Goal: Transaction & Acquisition: Download file/media

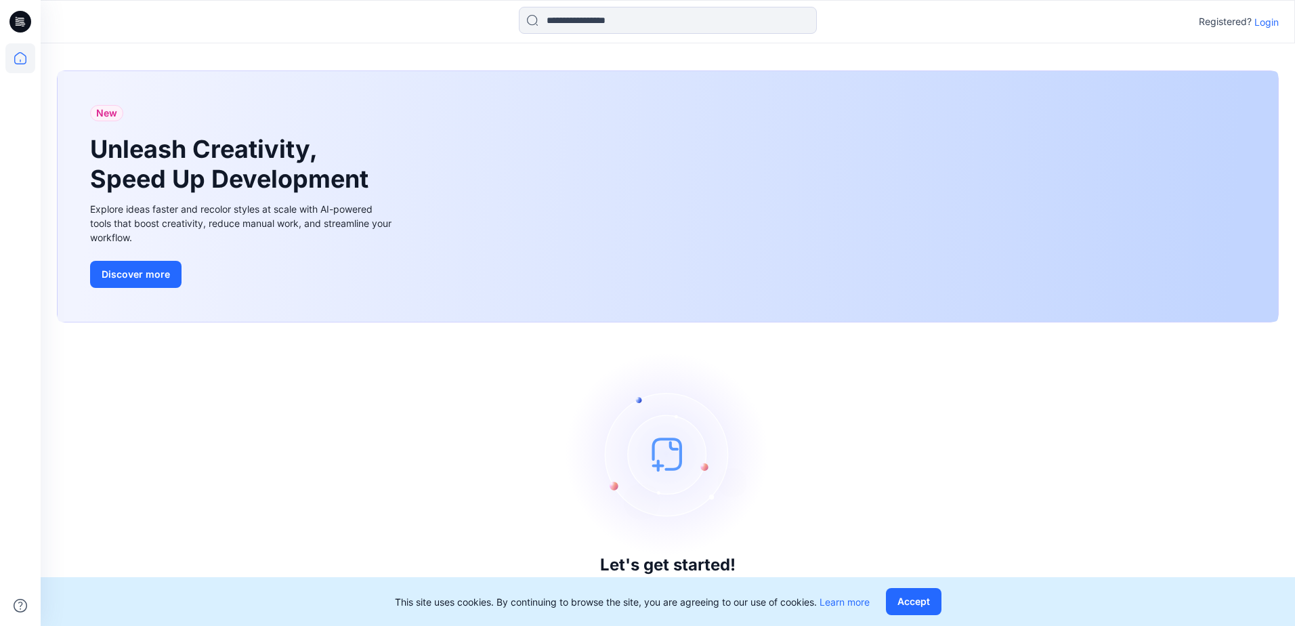
click at [1262, 24] on p "Login" at bounding box center [1266, 22] width 24 height 14
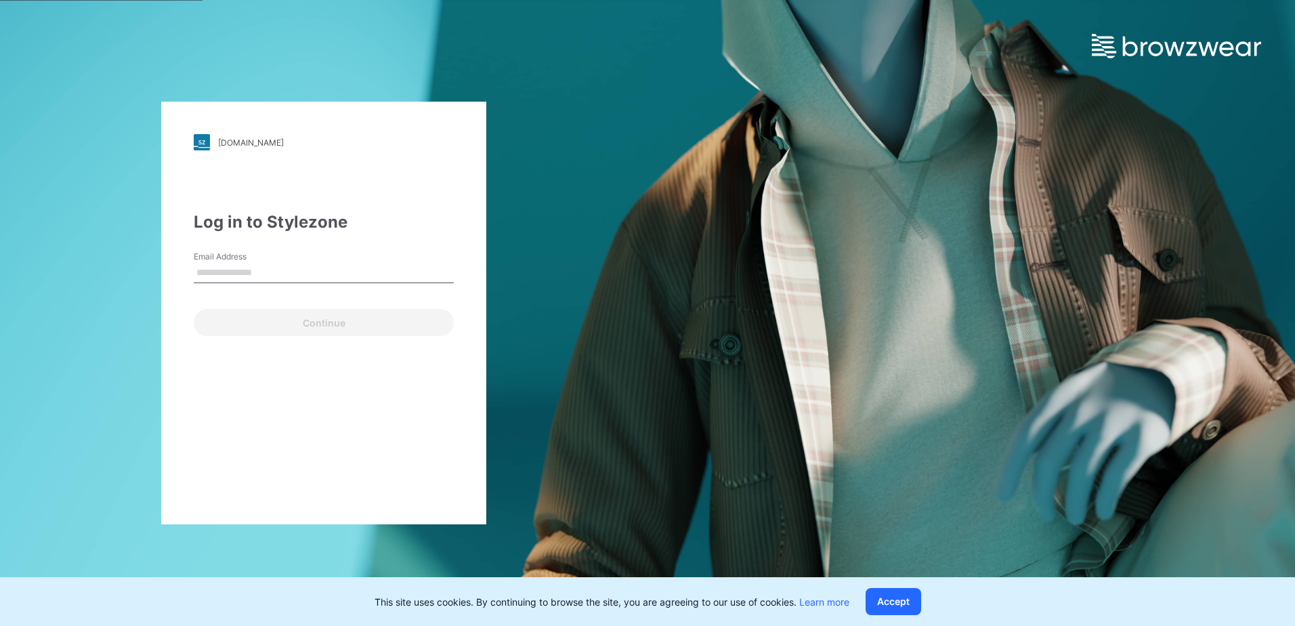
click at [367, 276] on input "Email Address" at bounding box center [324, 273] width 260 height 20
type input "**********"
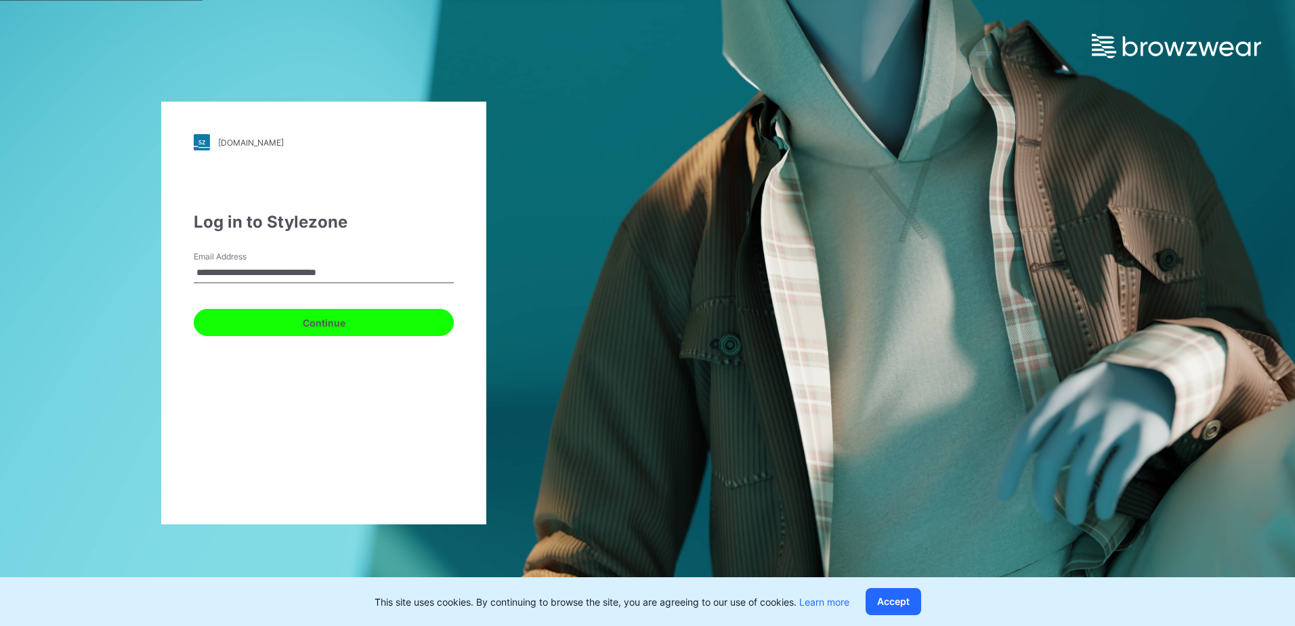
click at [348, 322] on button "Continue" at bounding box center [324, 322] width 260 height 27
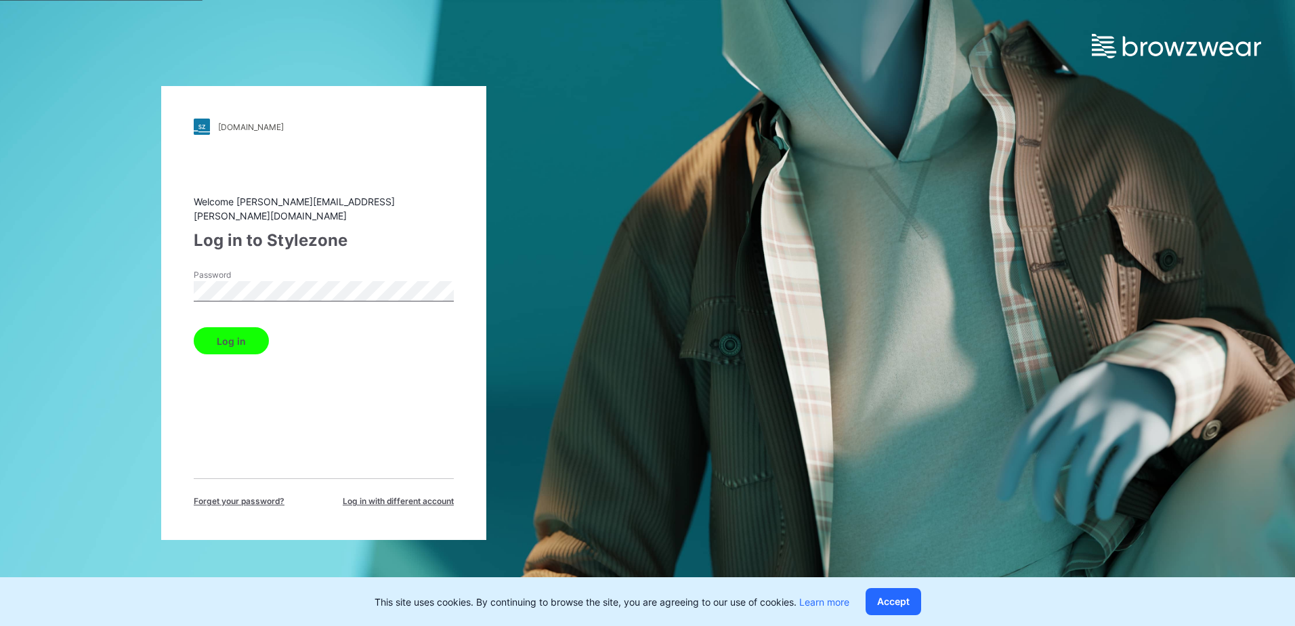
click at [242, 333] on button "Log in" at bounding box center [231, 340] width 75 height 27
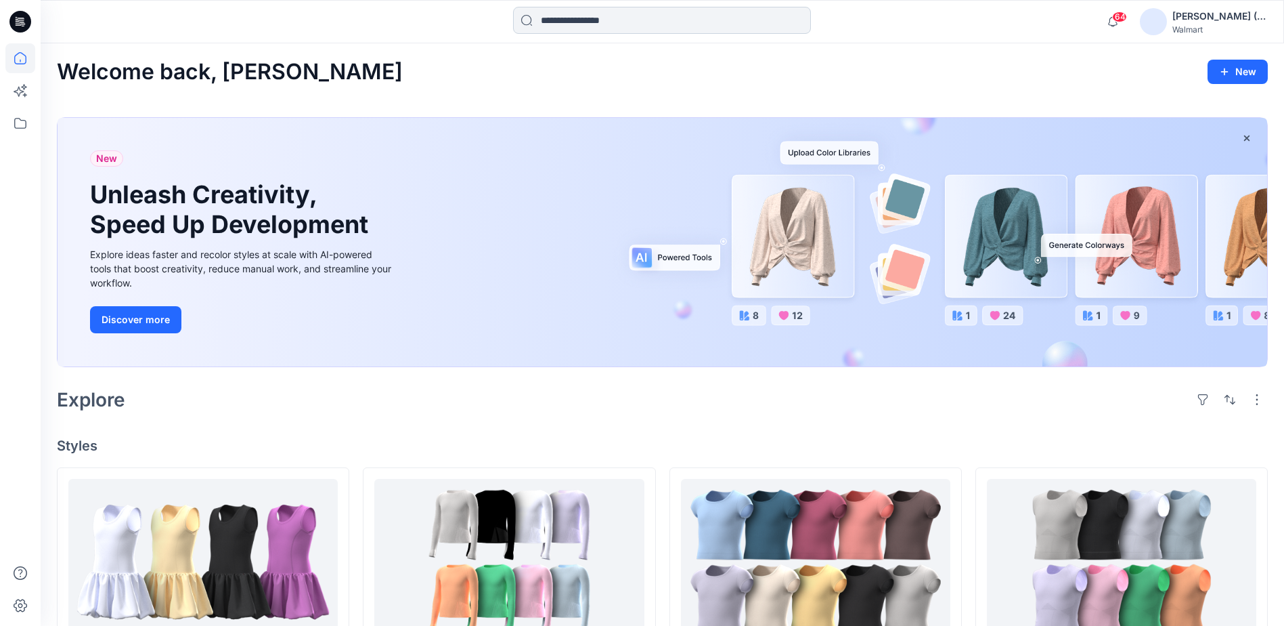
click at [651, 24] on input at bounding box center [662, 20] width 298 height 27
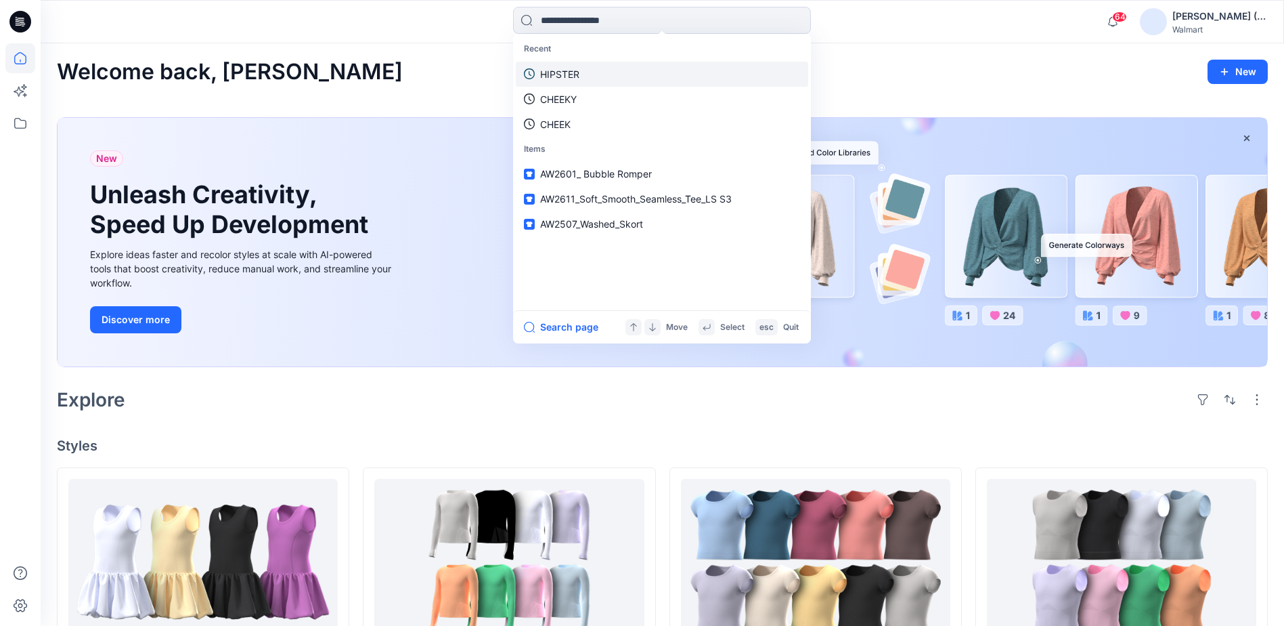
click at [592, 65] on link "HIPSTER" at bounding box center [662, 74] width 292 height 25
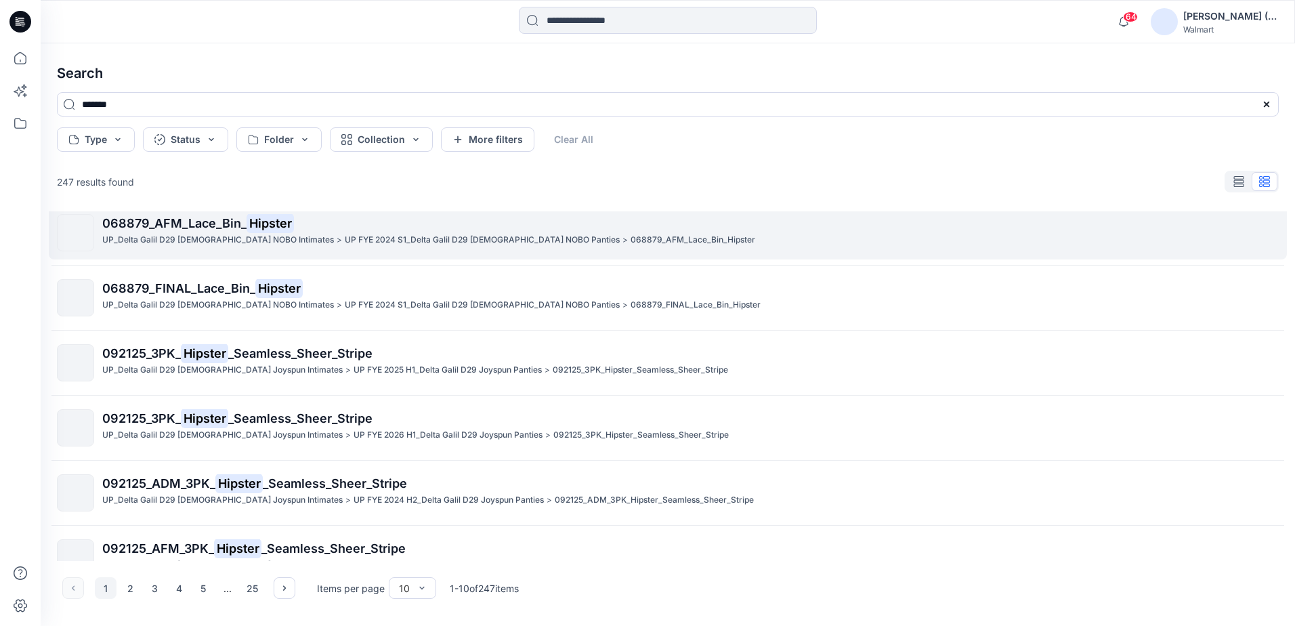
scroll to position [301, 0]
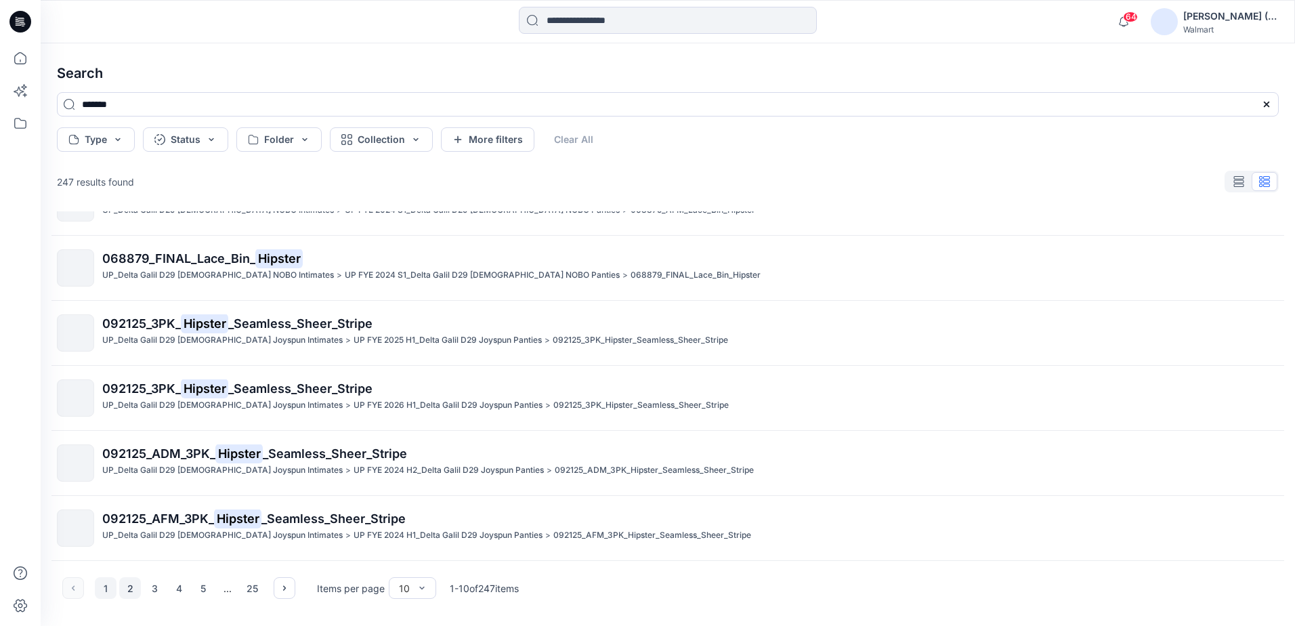
click at [129, 589] on button "2" at bounding box center [130, 588] width 22 height 22
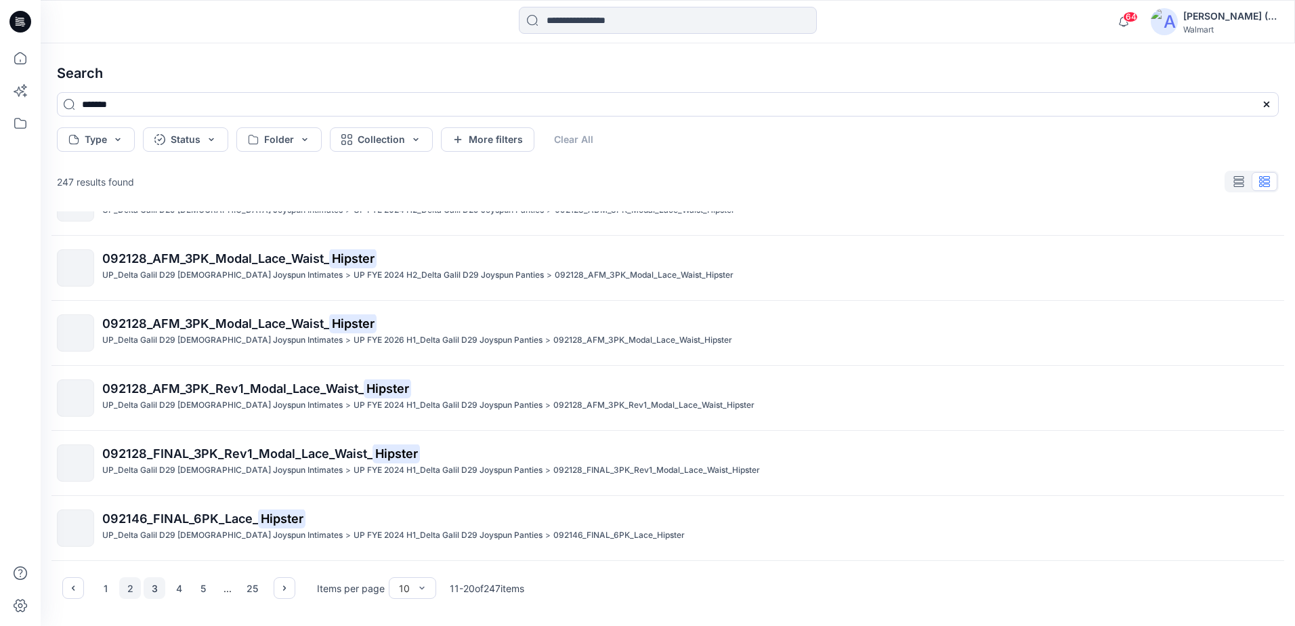
click at [154, 588] on button "3" at bounding box center [155, 588] width 22 height 22
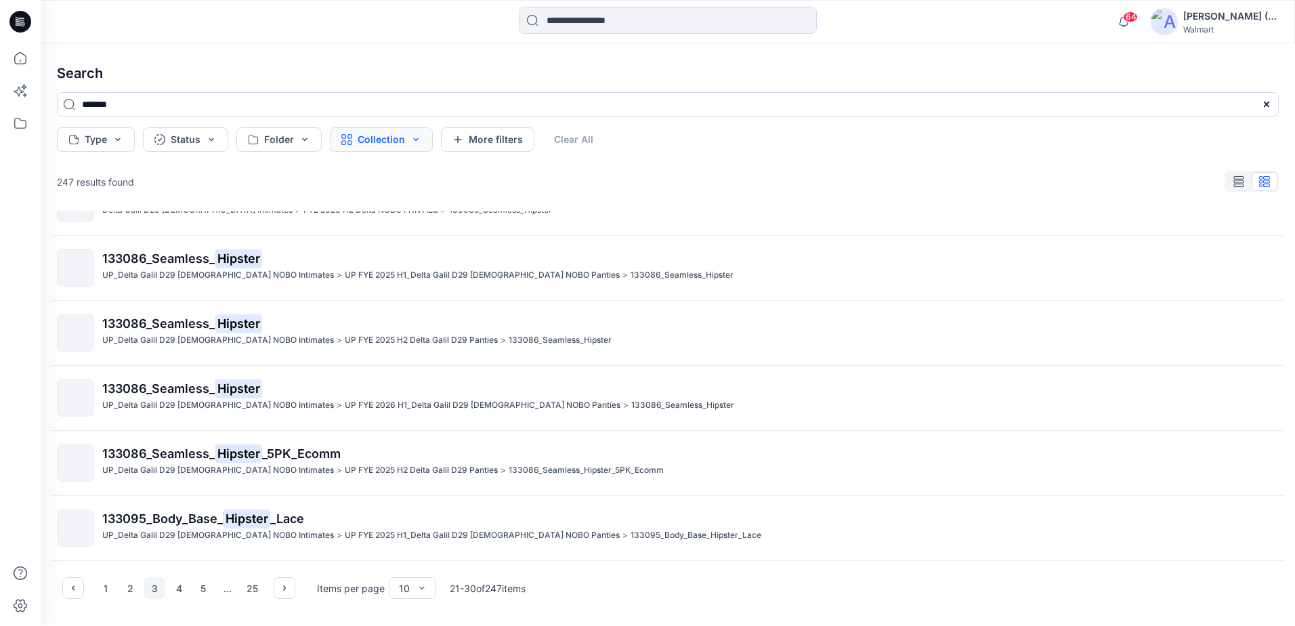
click at [391, 139] on button "Collection" at bounding box center [381, 139] width 103 height 24
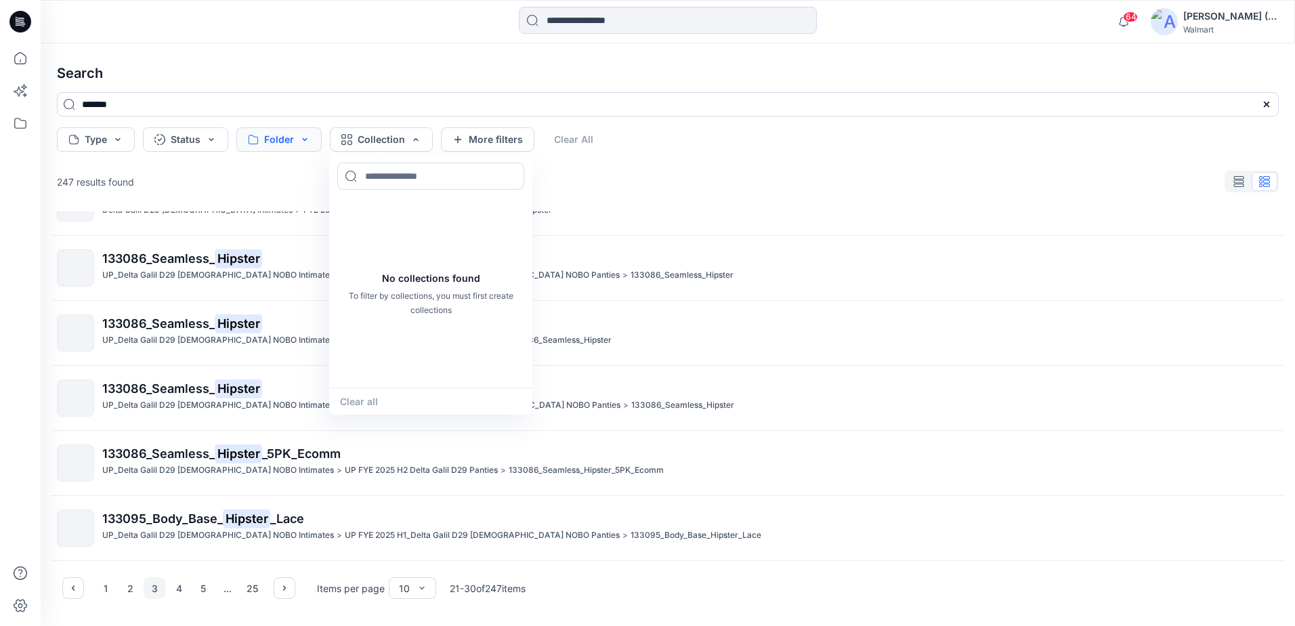
click at [285, 145] on button "Folder" at bounding box center [278, 139] width 85 height 24
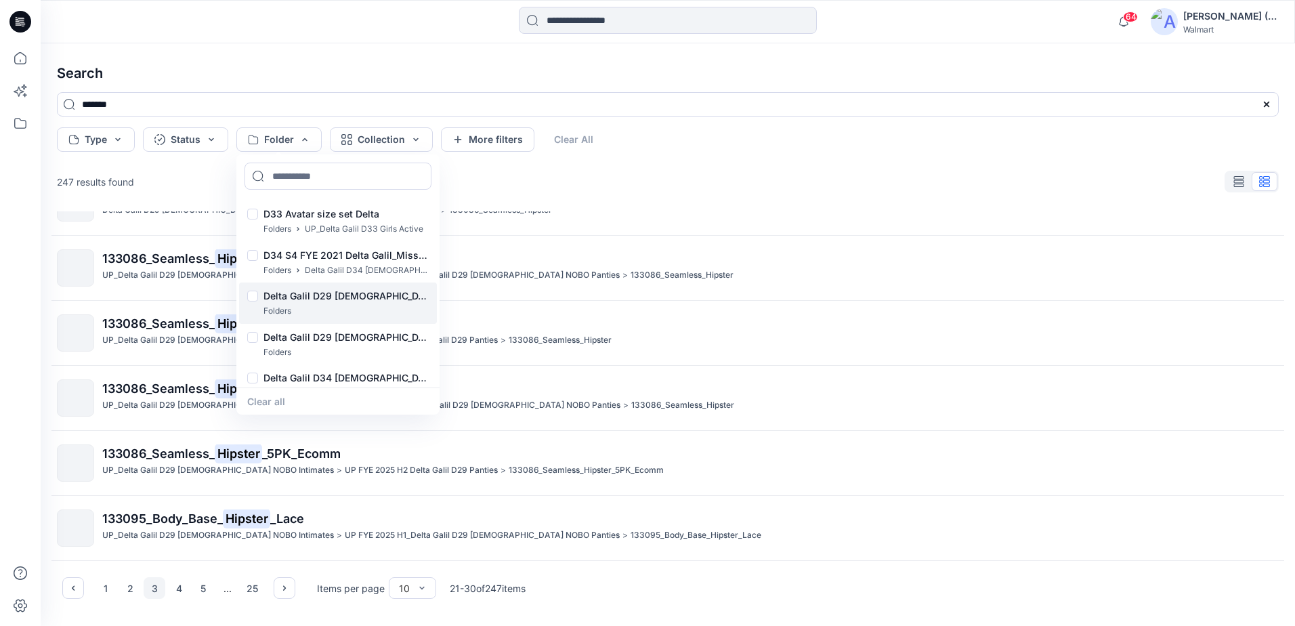
click at [338, 307] on div "Folders" at bounding box center [345, 311] width 165 height 14
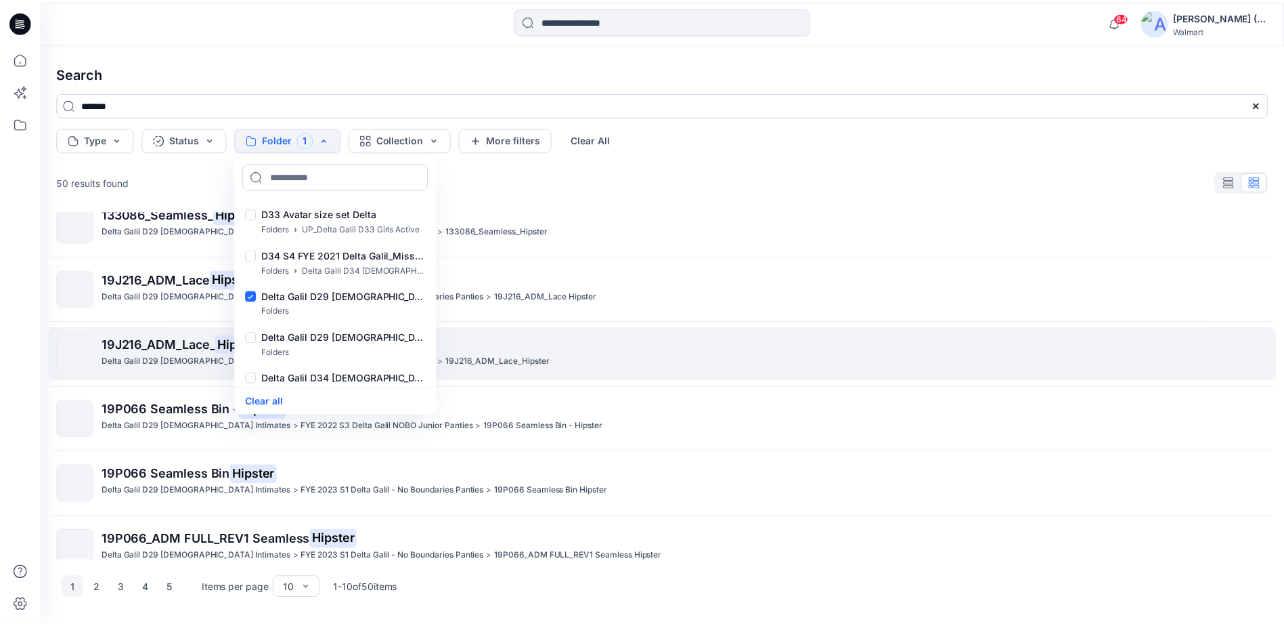
scroll to position [0, 0]
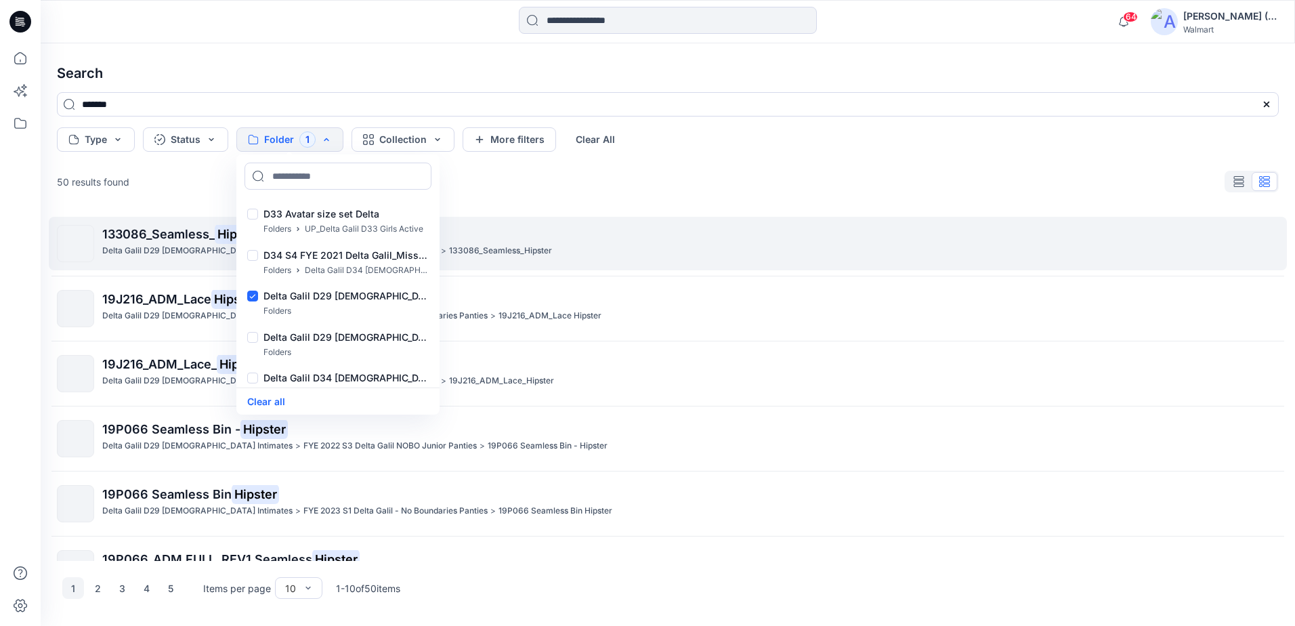
click at [160, 243] on p "133086_Seamless_ Hipster" at bounding box center [689, 234] width 1175 height 19
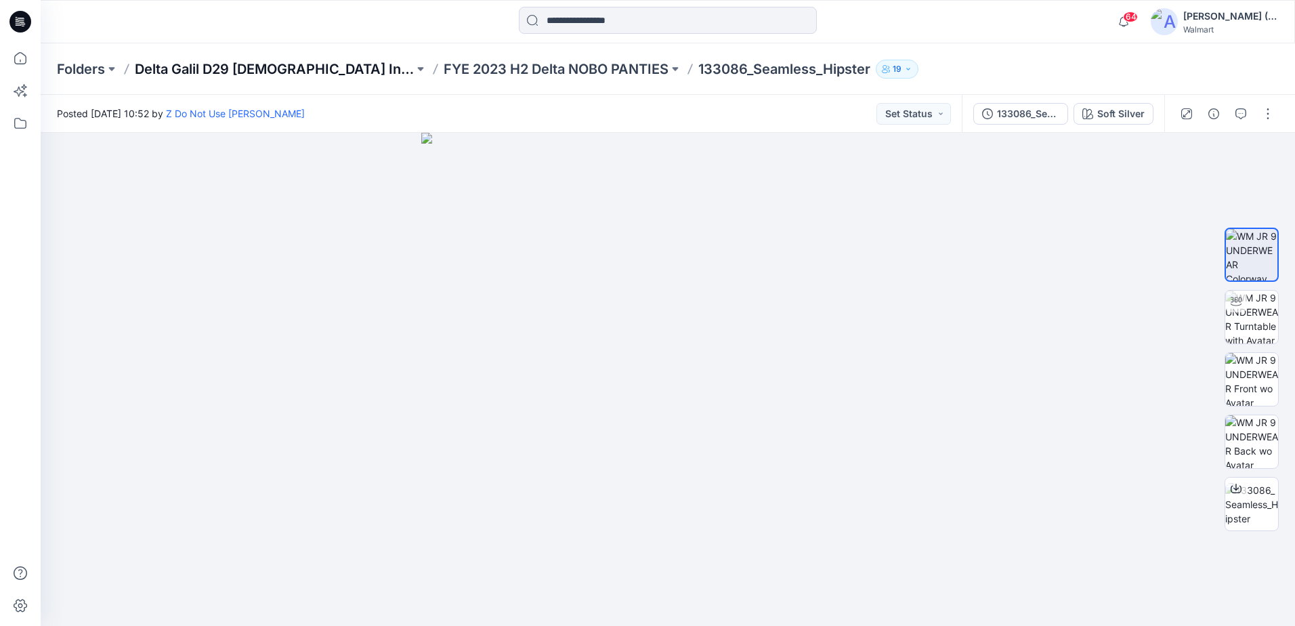
click at [280, 70] on p "Delta Galil D29 [DEMOGRAPHIC_DATA] Intimates" at bounding box center [274, 69] width 279 height 19
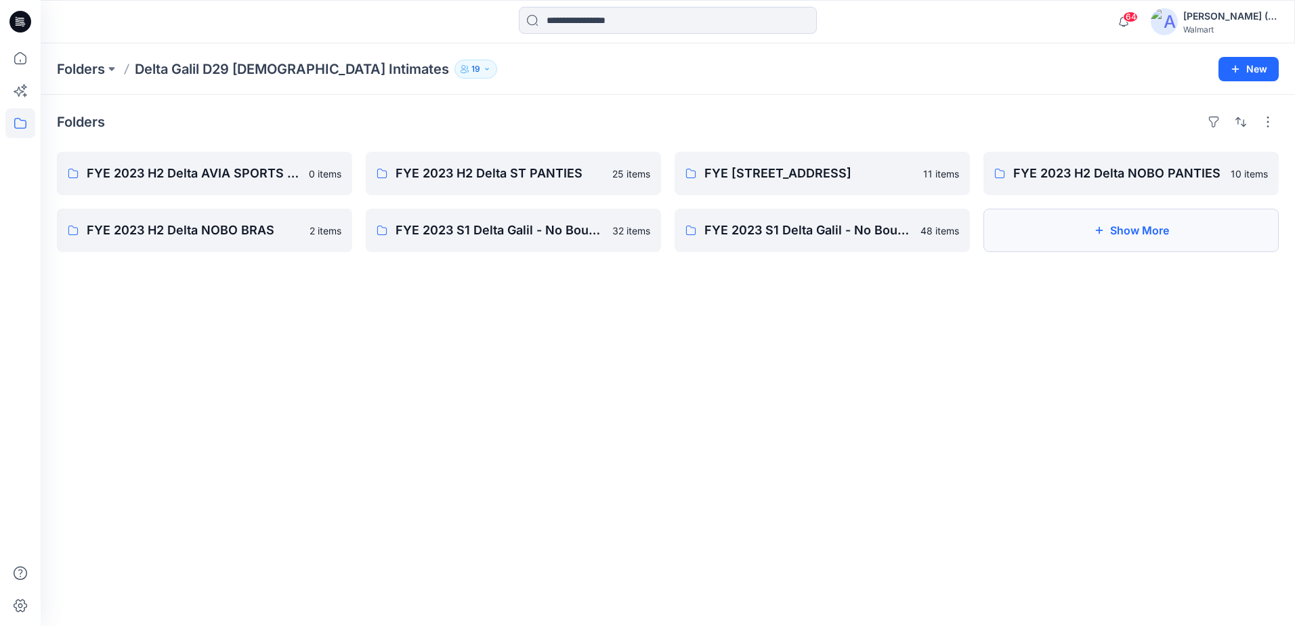
click at [1045, 222] on button "Show More" at bounding box center [1130, 230] width 295 height 43
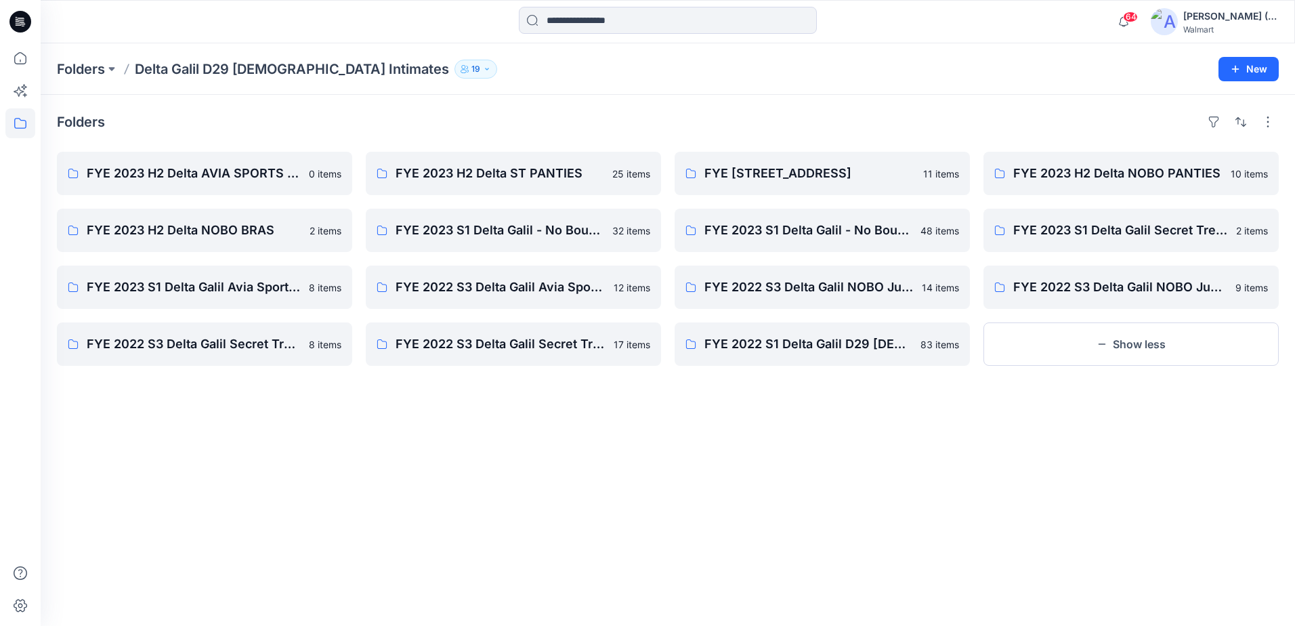
click at [162, 70] on p "Delta Galil D29 [DEMOGRAPHIC_DATA] Intimates" at bounding box center [292, 69] width 314 height 19
click at [82, 64] on p "Folders" at bounding box center [81, 69] width 48 height 19
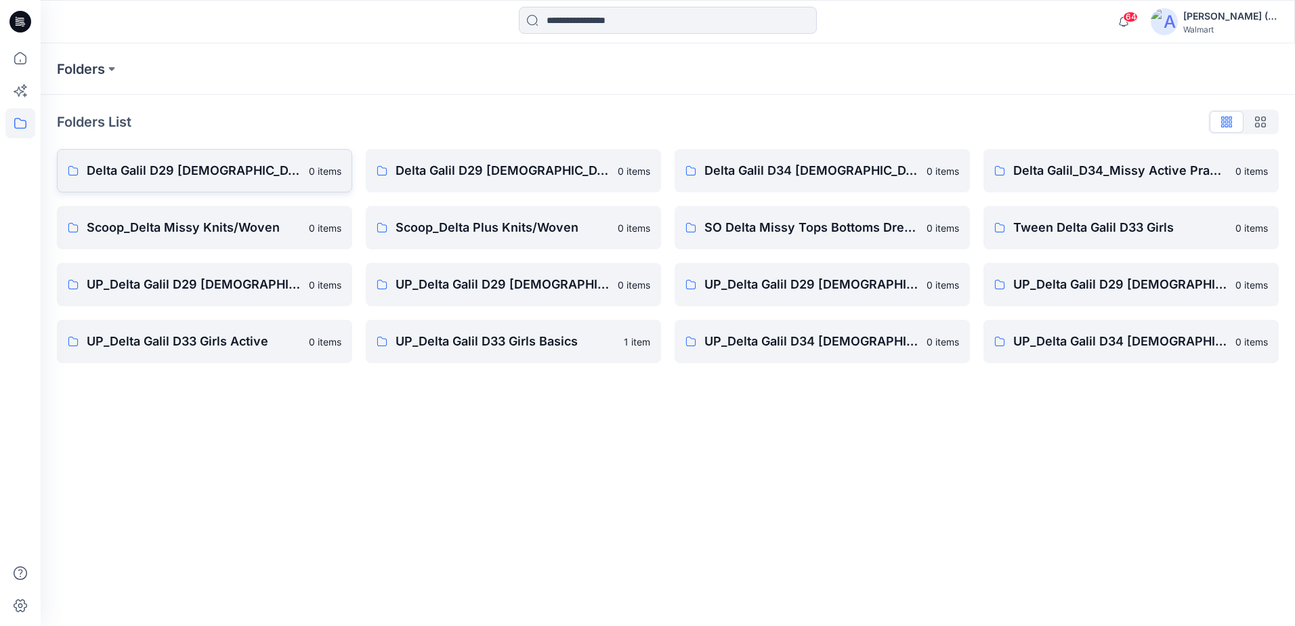
click at [239, 167] on p "Delta Galil D29 [DEMOGRAPHIC_DATA] Intimates" at bounding box center [194, 170] width 214 height 19
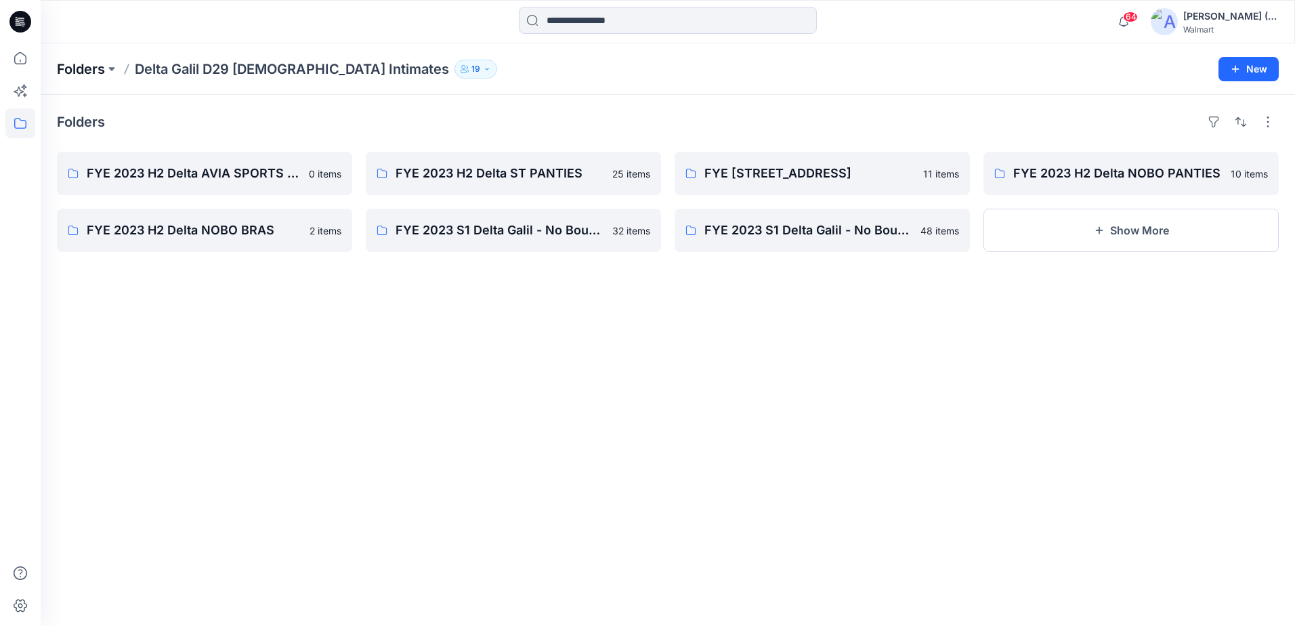
click at [88, 66] on p "Folders" at bounding box center [81, 69] width 48 height 19
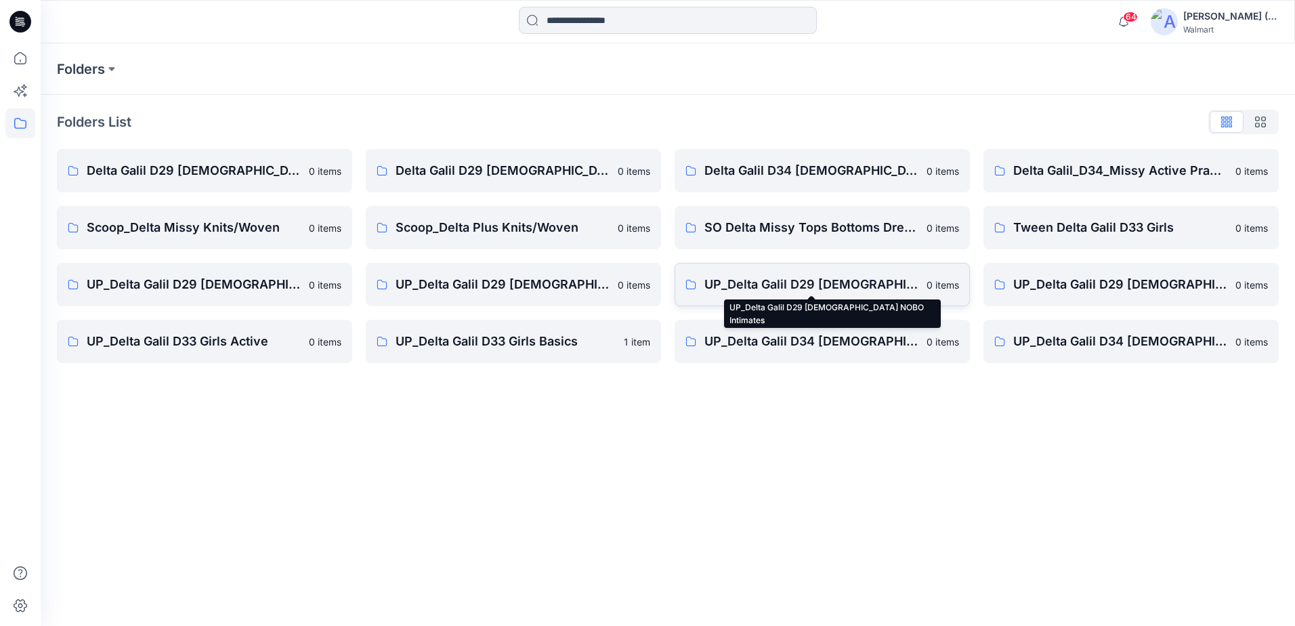
click at [861, 287] on p "UP_Delta Galil D29 [DEMOGRAPHIC_DATA] NOBO Intimates" at bounding box center [811, 284] width 214 height 19
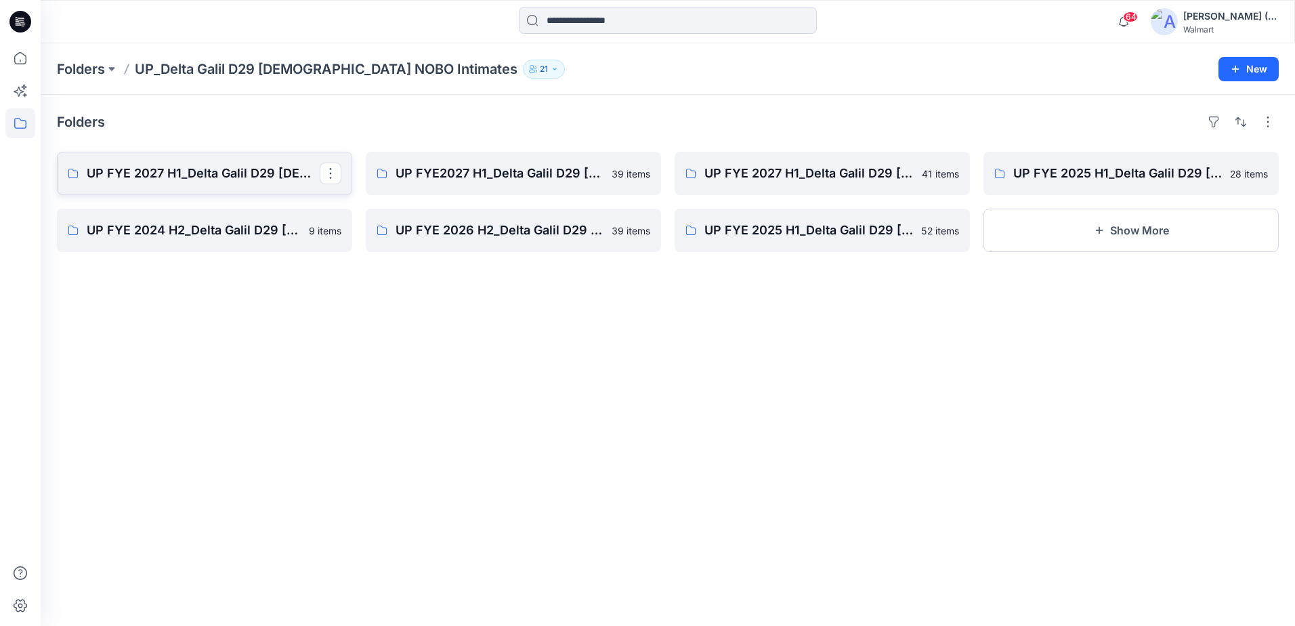
click at [268, 171] on p "UP FYE 2027 H1_Delta Galil D29 [DEMOGRAPHIC_DATA] NOBO Wall" at bounding box center [203, 173] width 233 height 19
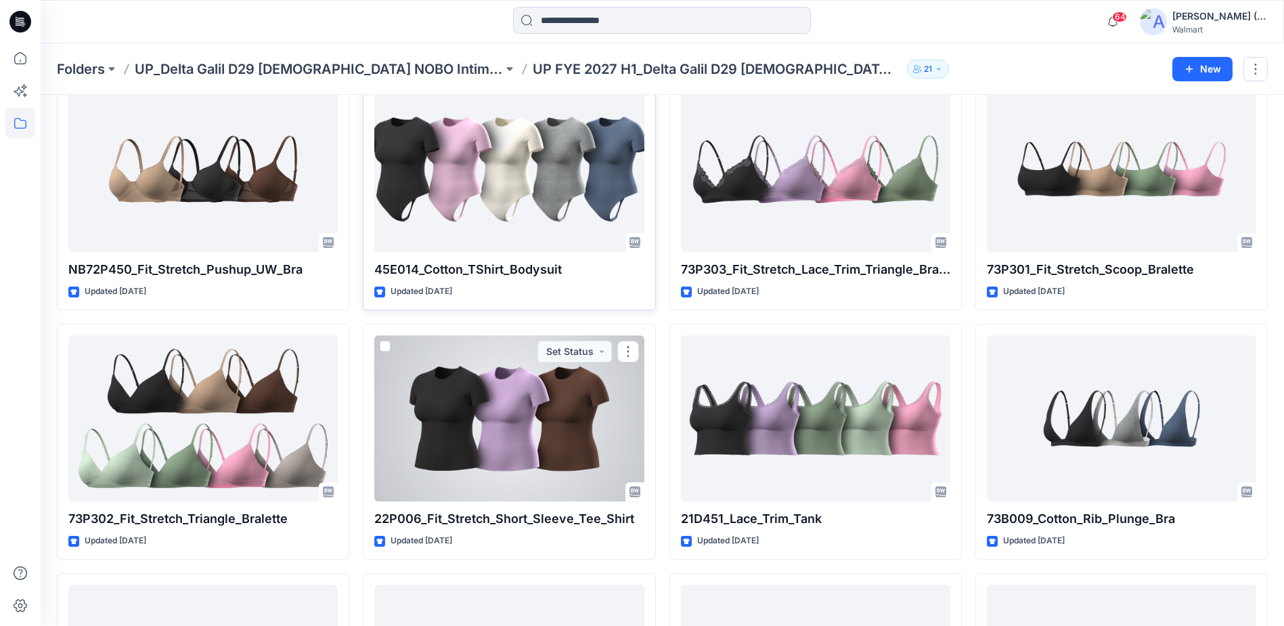
scroll to position [1549, 0]
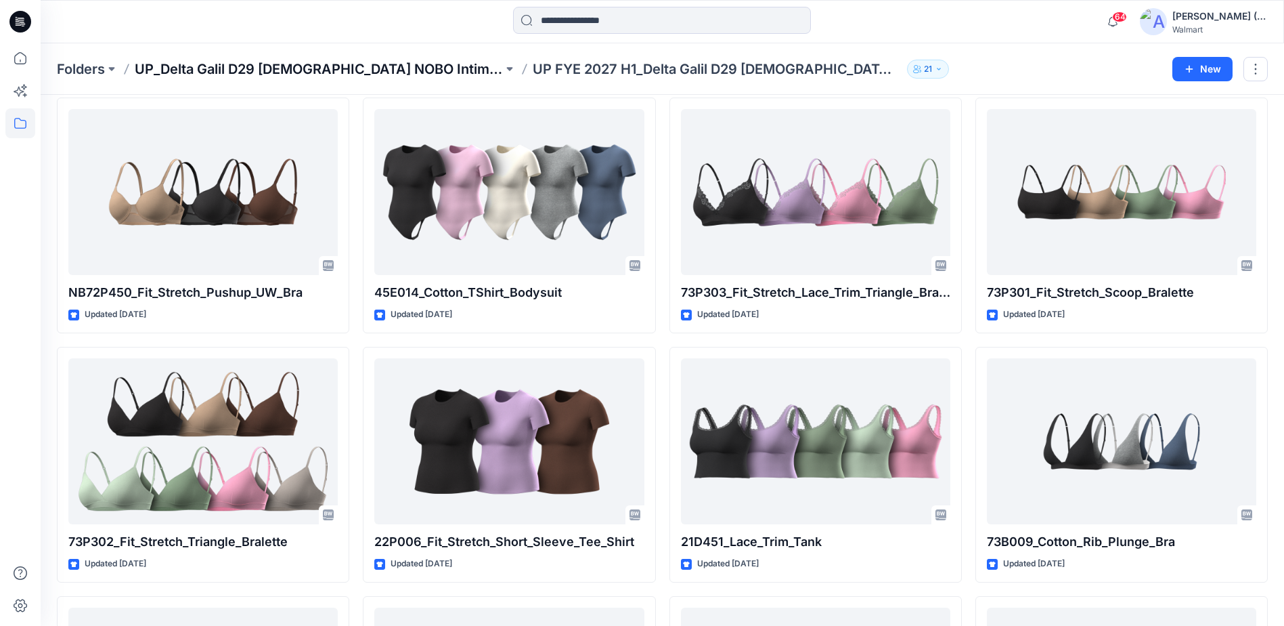
click at [307, 68] on p "UP_Delta Galil D29 [DEMOGRAPHIC_DATA] NOBO Intimates" at bounding box center [319, 69] width 368 height 19
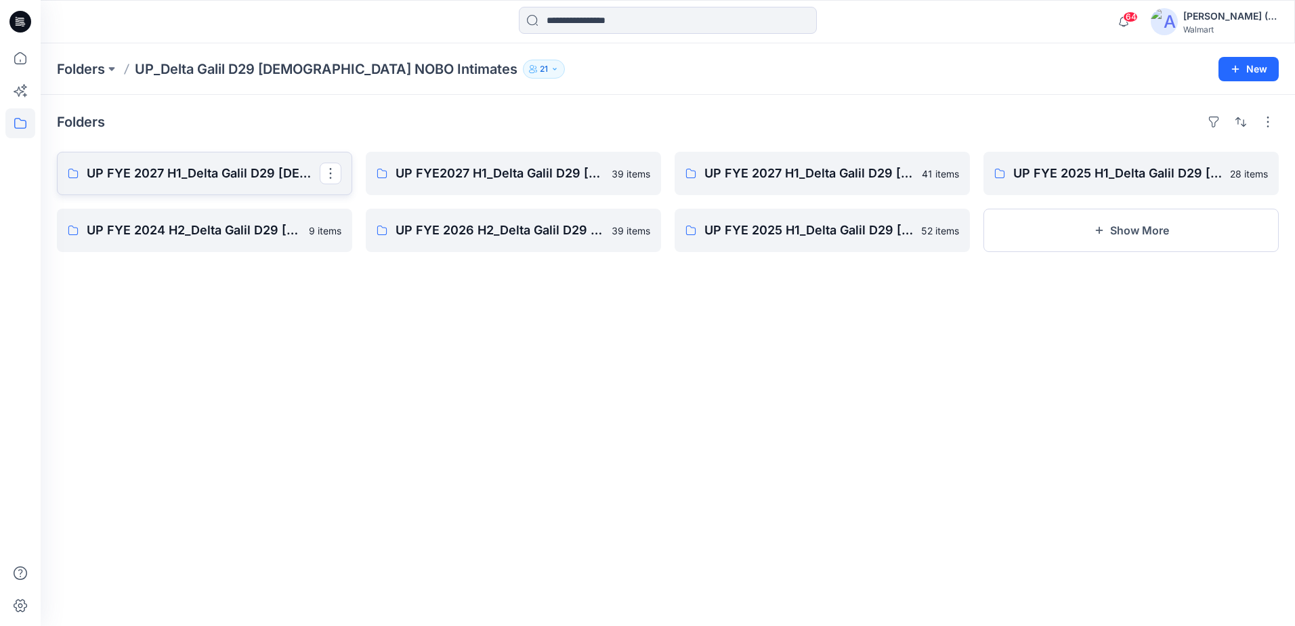
click at [265, 178] on p "UP FYE 2027 H1_Delta Galil D29 [DEMOGRAPHIC_DATA] NOBO Wall" at bounding box center [203, 173] width 233 height 19
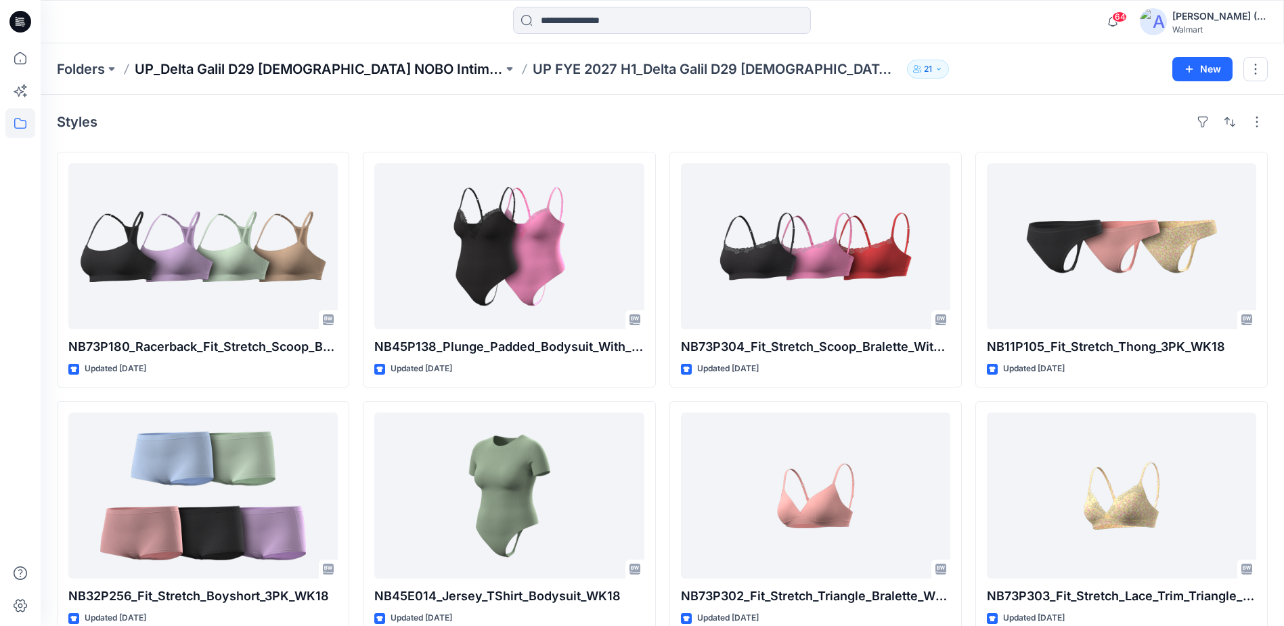
click at [182, 66] on p "UP_Delta Galil D29 [DEMOGRAPHIC_DATA] NOBO Intimates" at bounding box center [319, 69] width 368 height 19
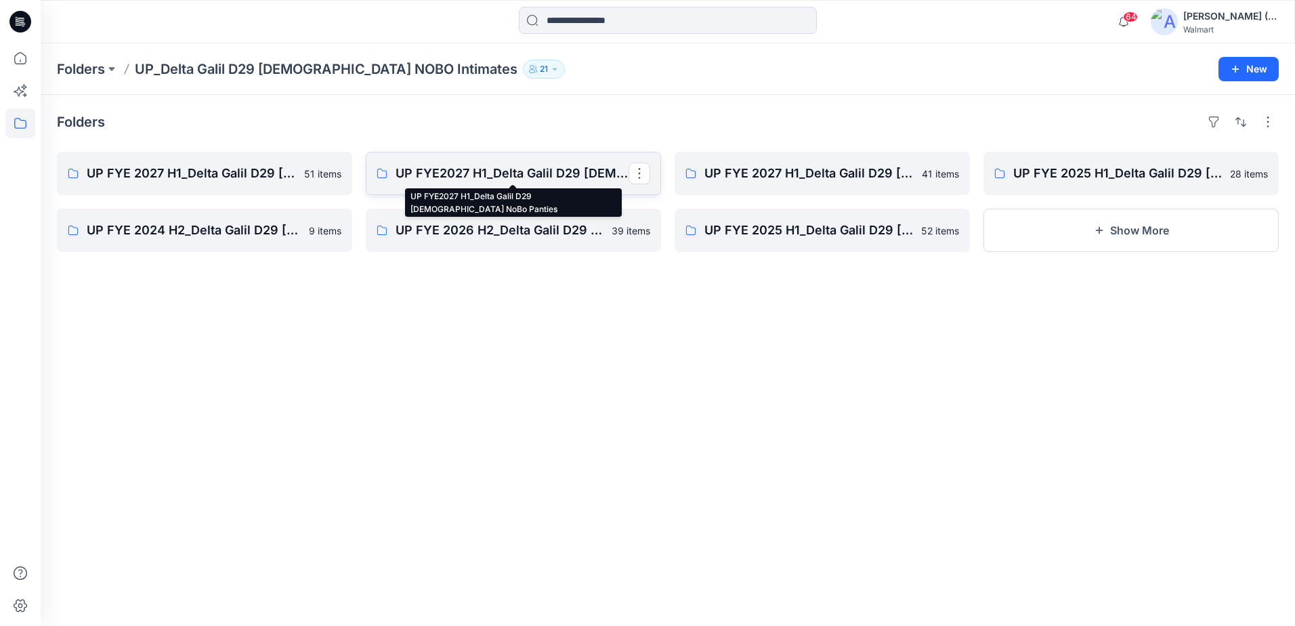
click at [557, 179] on p "UP FYE2027 H1_Delta Galil D29 [DEMOGRAPHIC_DATA] NoBo Panties" at bounding box center [511, 173] width 233 height 19
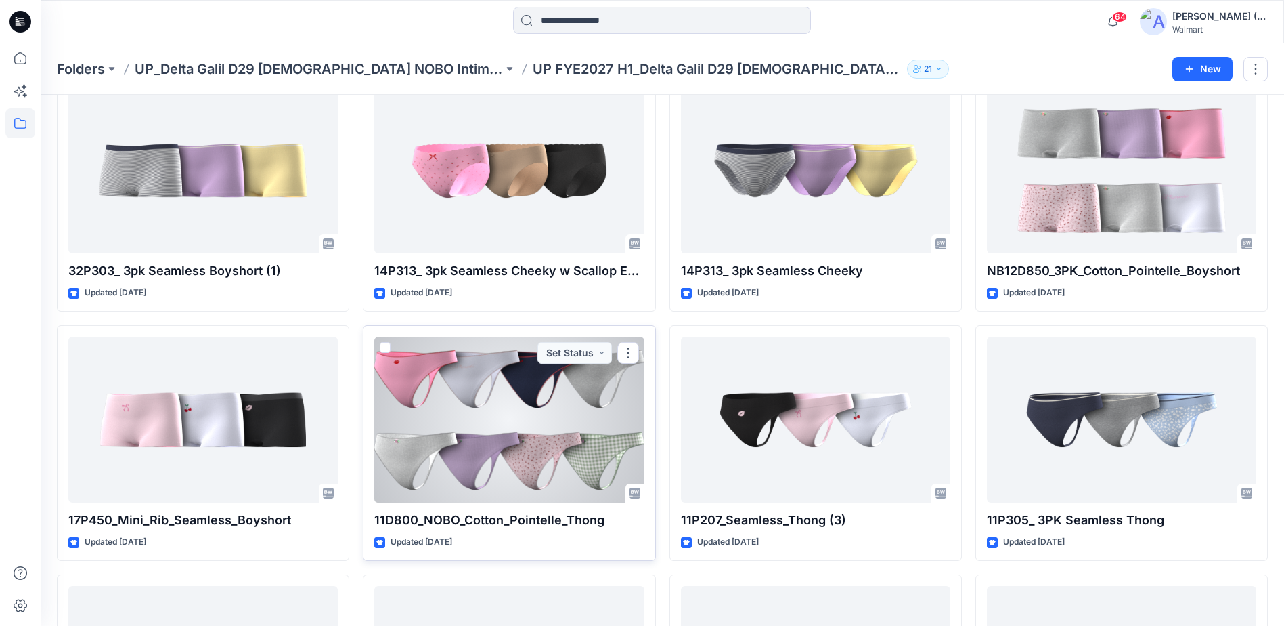
scroll to position [460, 0]
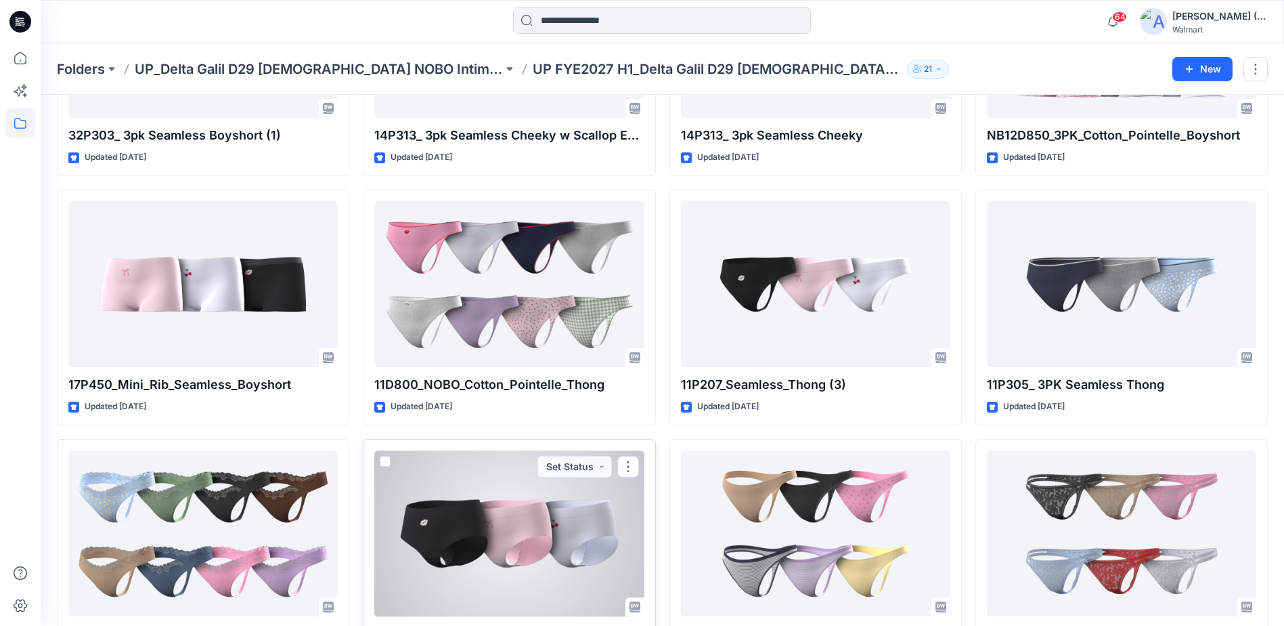
click at [477, 556] on div at bounding box center [508, 533] width 269 height 166
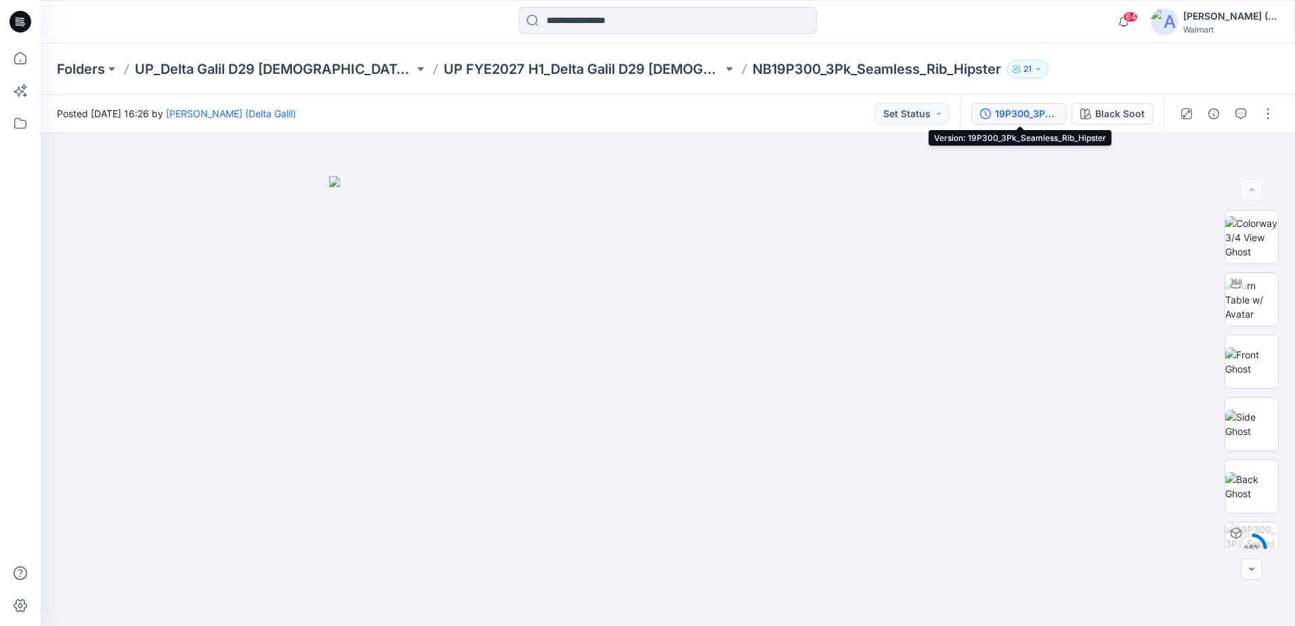
click at [1003, 118] on div "19P300_3Pk_Seamless_Rib_Hipster" at bounding box center [1026, 113] width 62 height 15
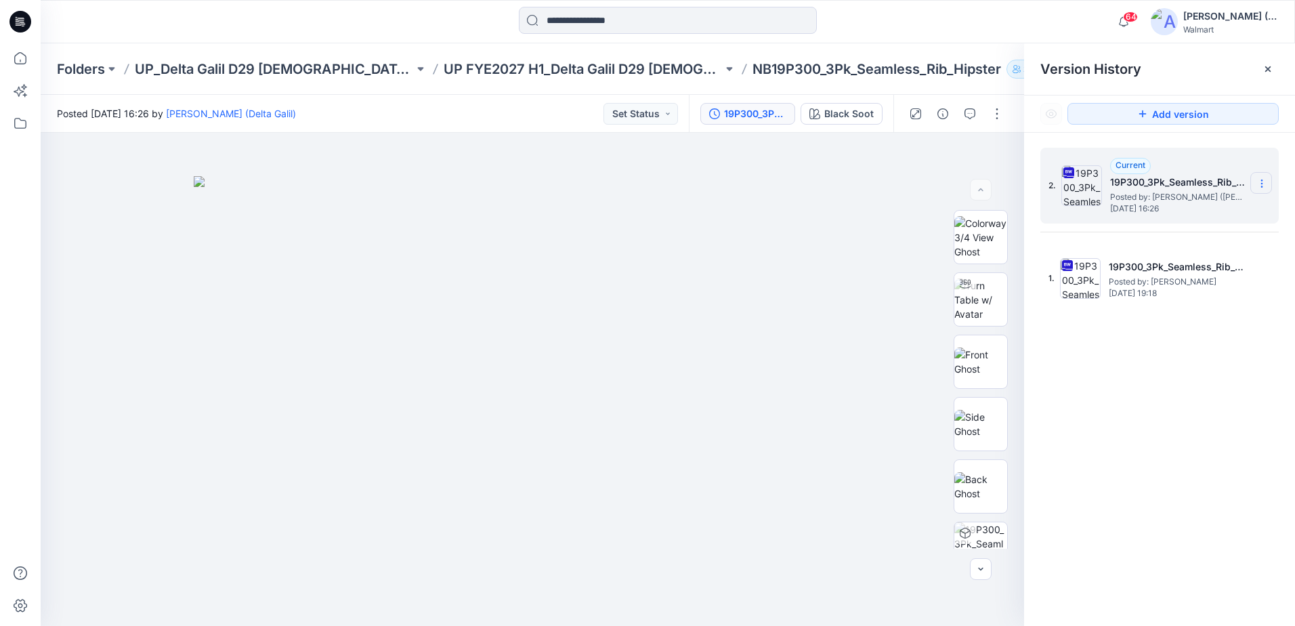
click at [1261, 181] on icon at bounding box center [1261, 180] width 1 height 1
click at [1216, 212] on span "Download Source BW File" at bounding box center [1192, 210] width 113 height 16
